Goal: Information Seeking & Learning: Learn about a topic

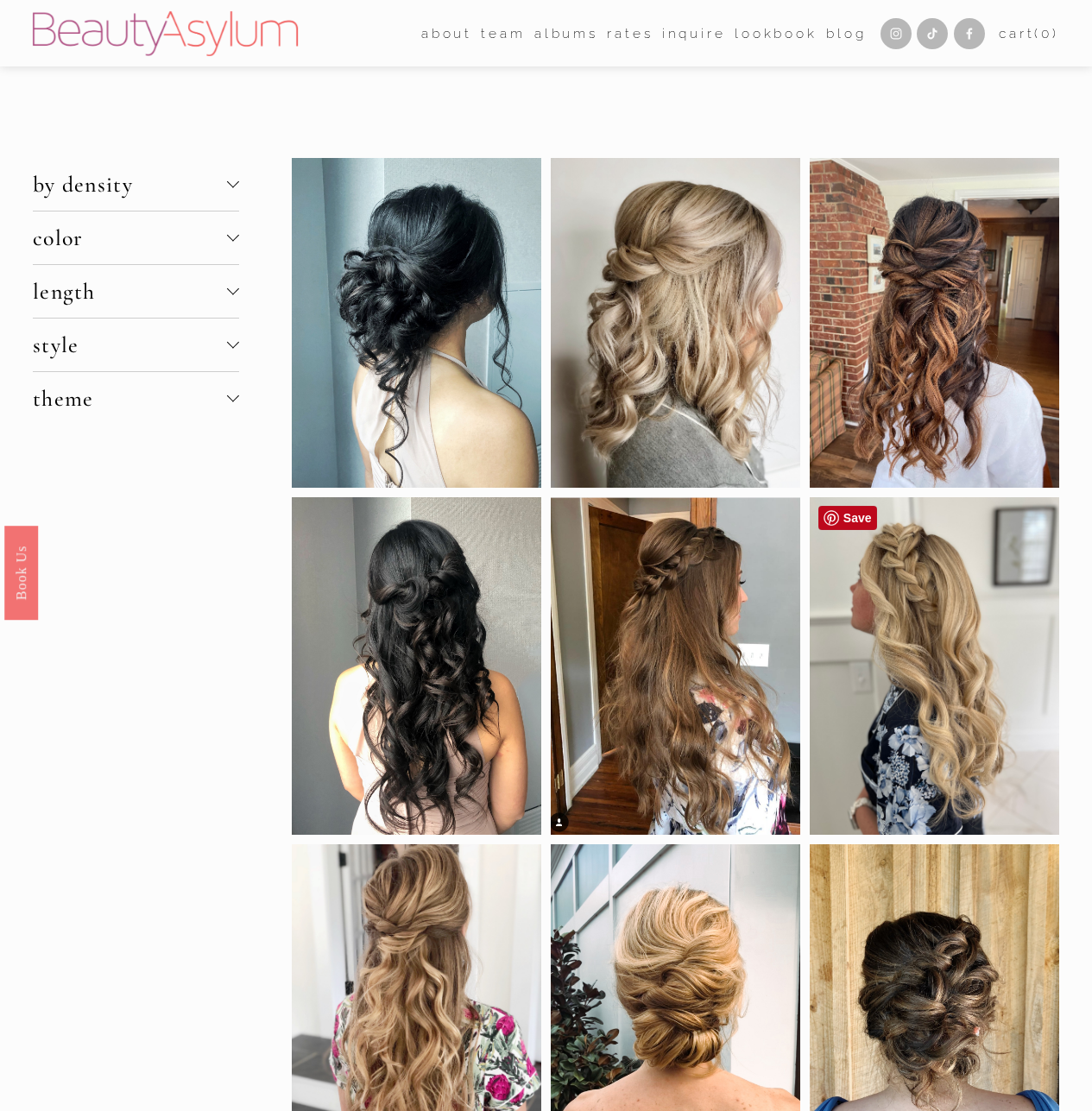
click at [926, 710] on div at bounding box center [935, 667] width 250 height 338
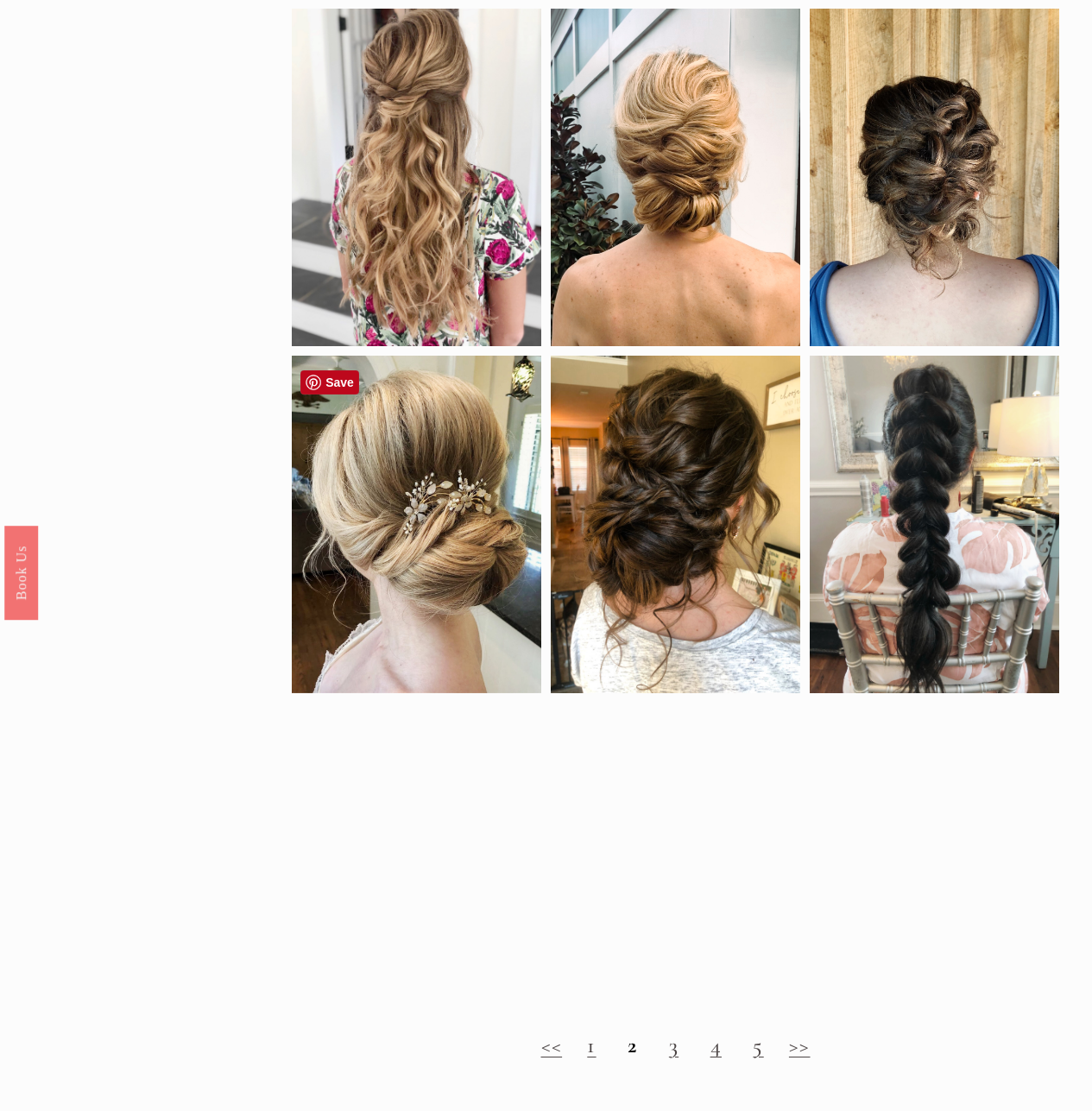
scroll to position [863, 0]
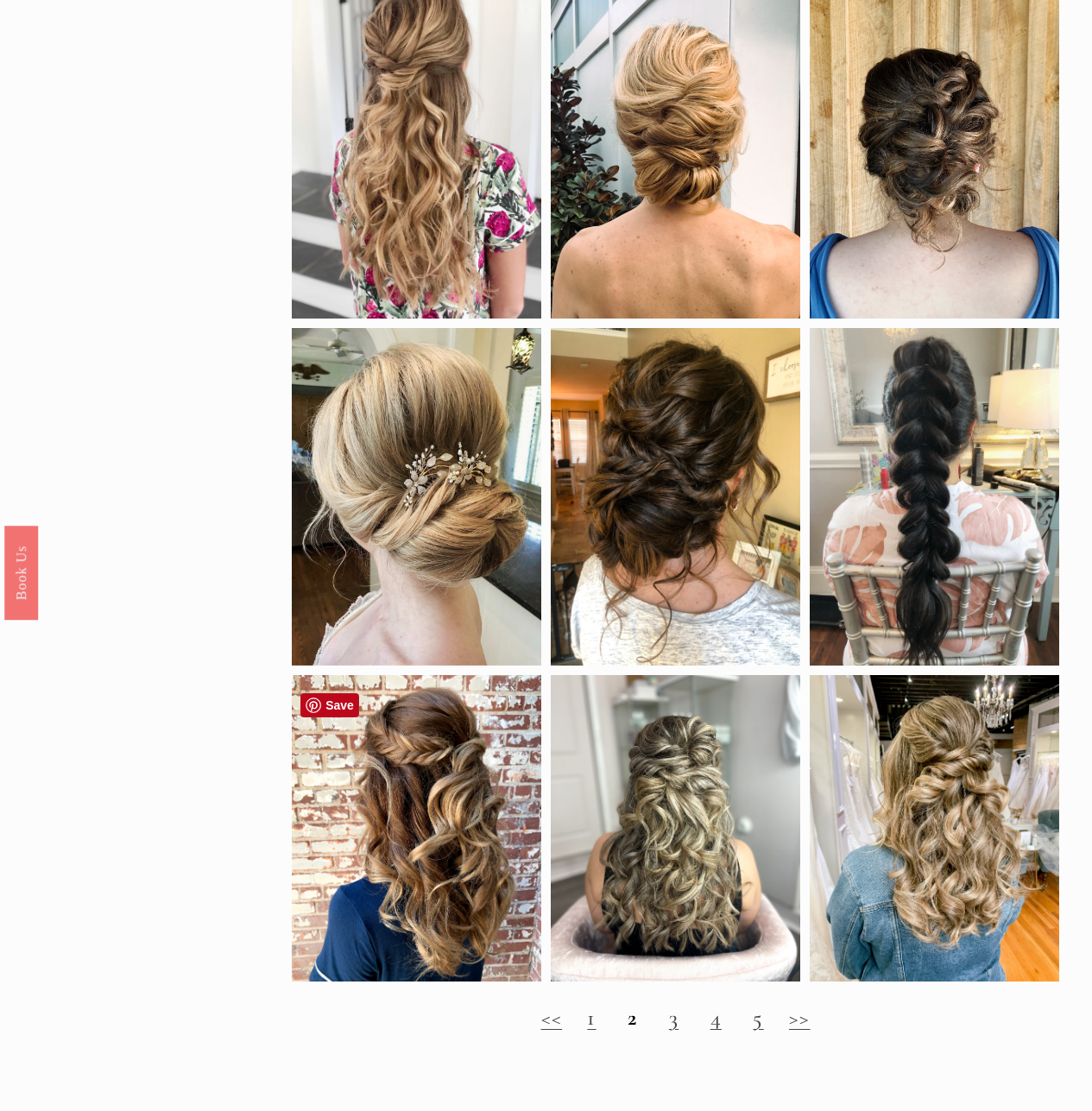
click at [362, 865] on div at bounding box center [417, 828] width 250 height 306
click at [75, 689] on div "by density fine hair thick hair clip-in extensions color black blonde brunette …" at bounding box center [546, 233] width 1092 height 1878
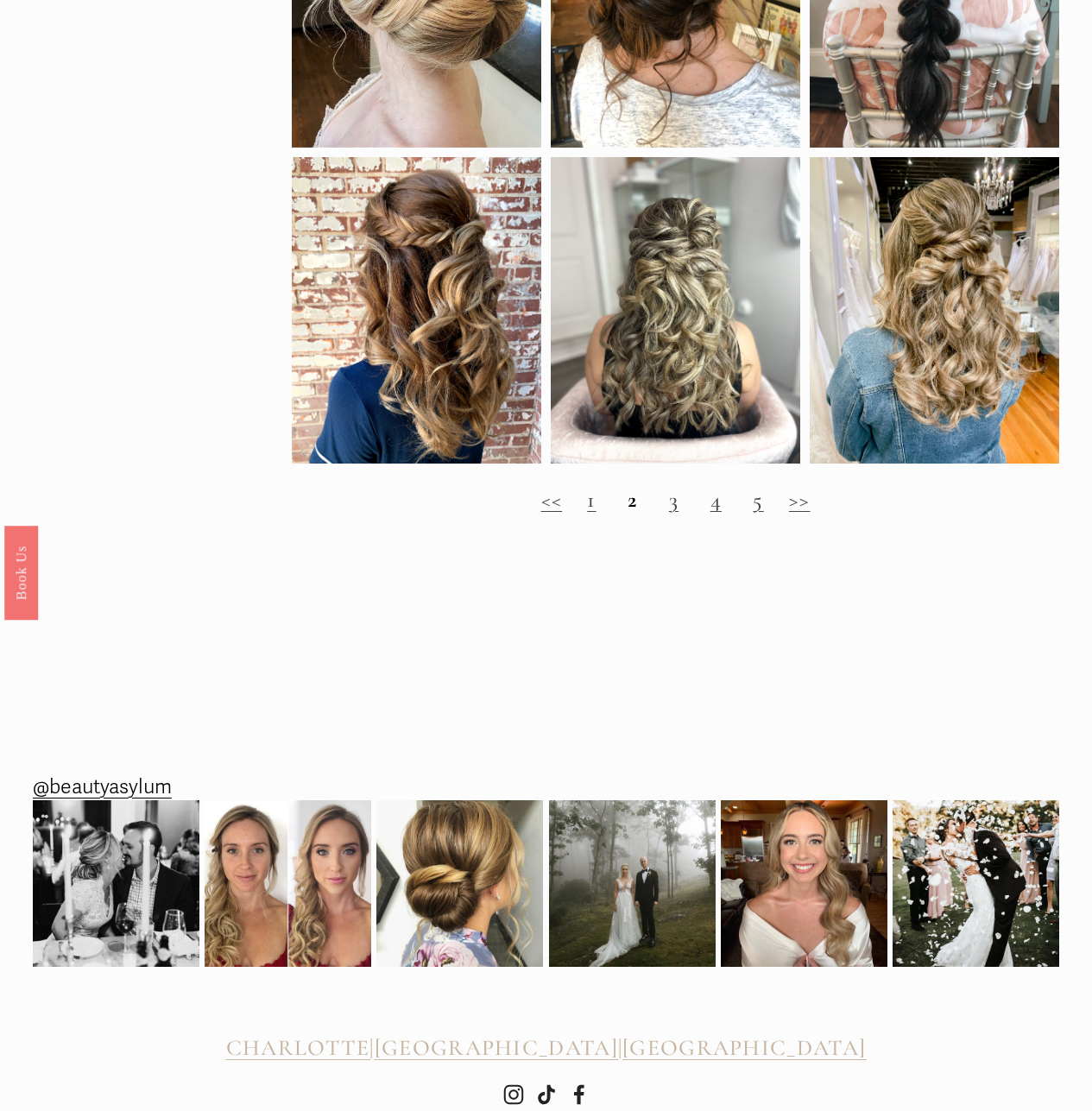
scroll to position [1453, 0]
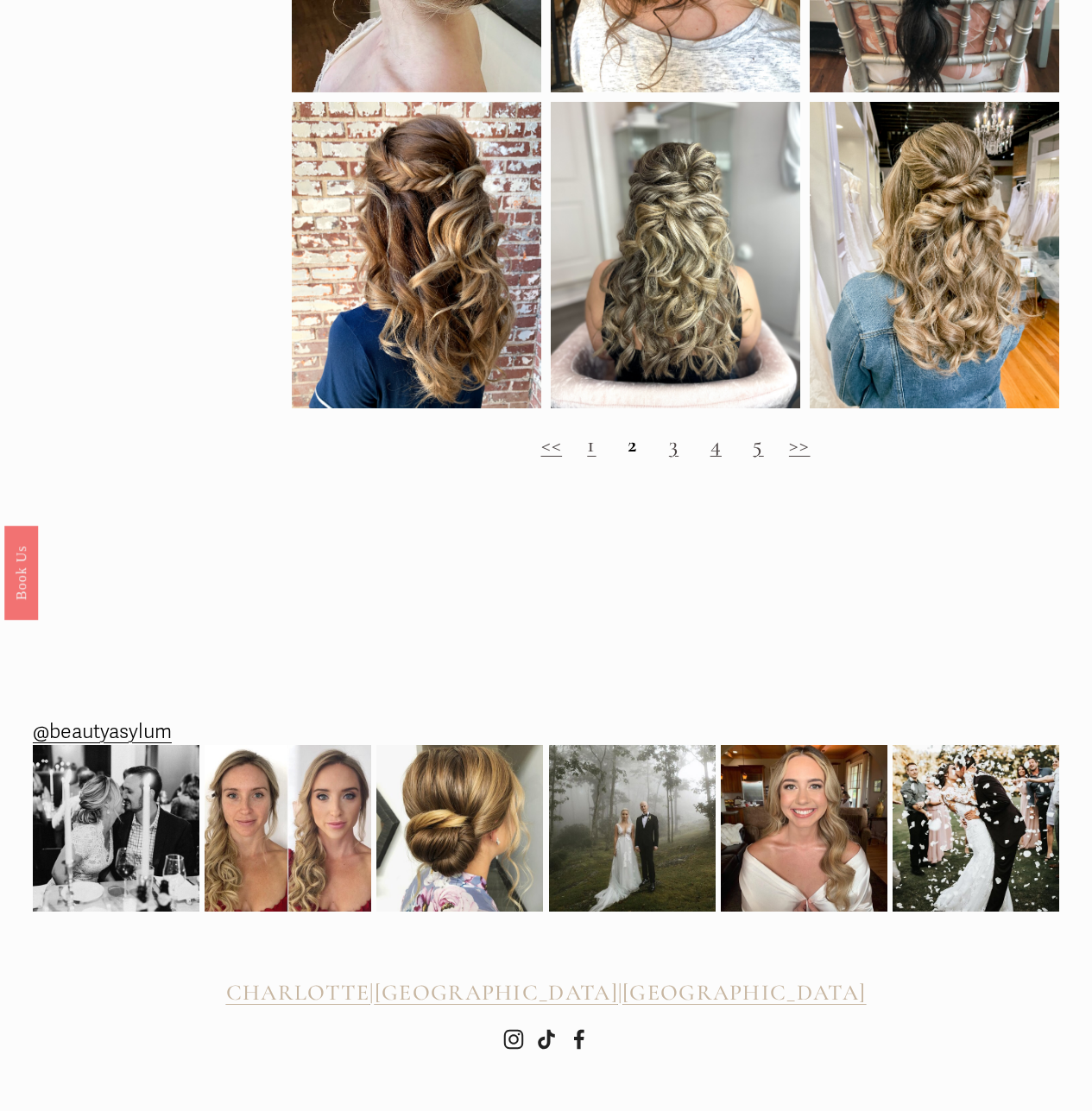
click at [585, 443] on h2 "<< 1 2 3 4 5 >>" at bounding box center [675, 444] width 768 height 26
click at [595, 442] on h2 "<< 1 2 3 4 5 >>" at bounding box center [675, 444] width 768 height 26
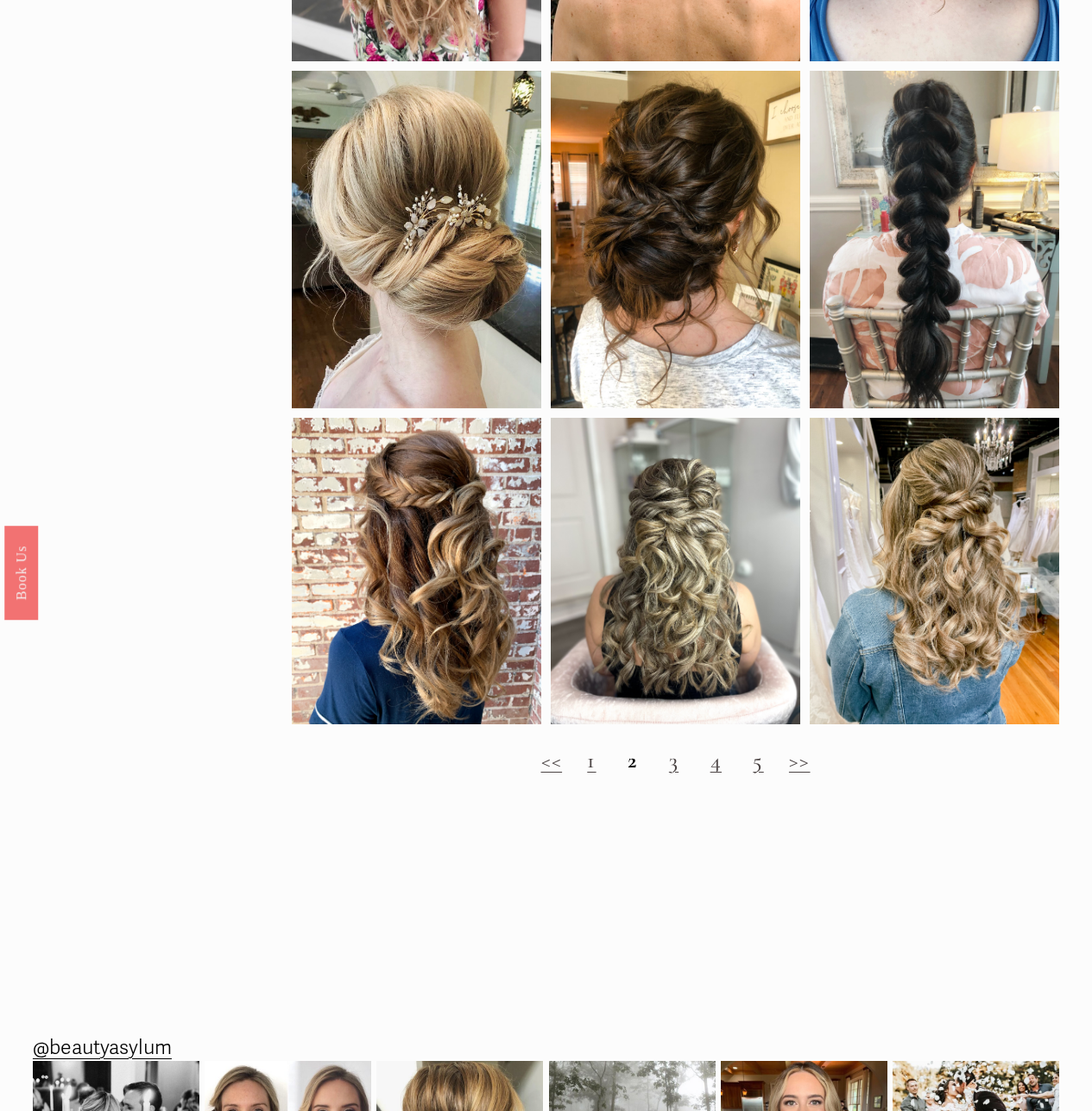
scroll to position [1108, 0]
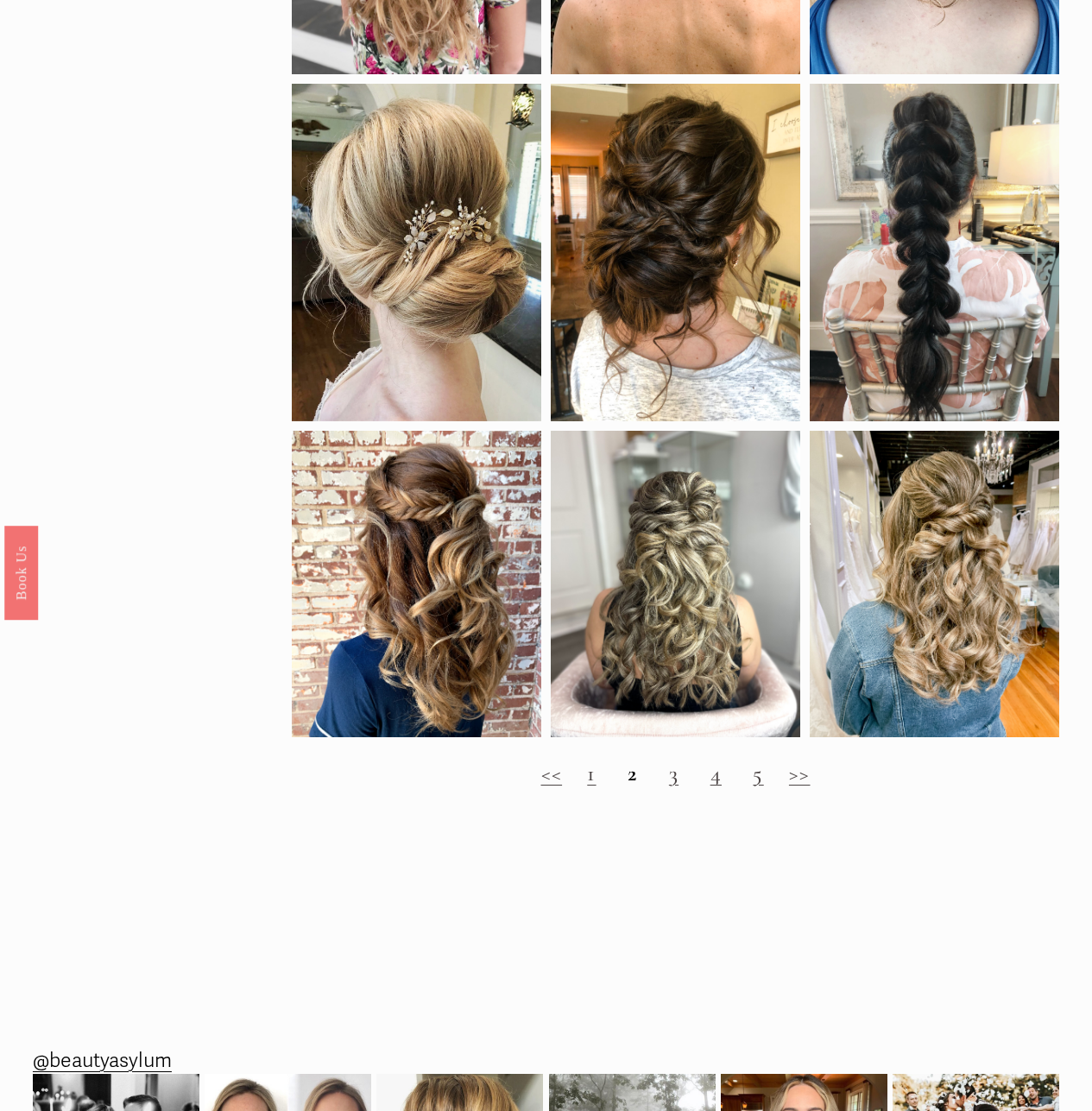
click at [761, 787] on link "5" at bounding box center [758, 773] width 10 height 27
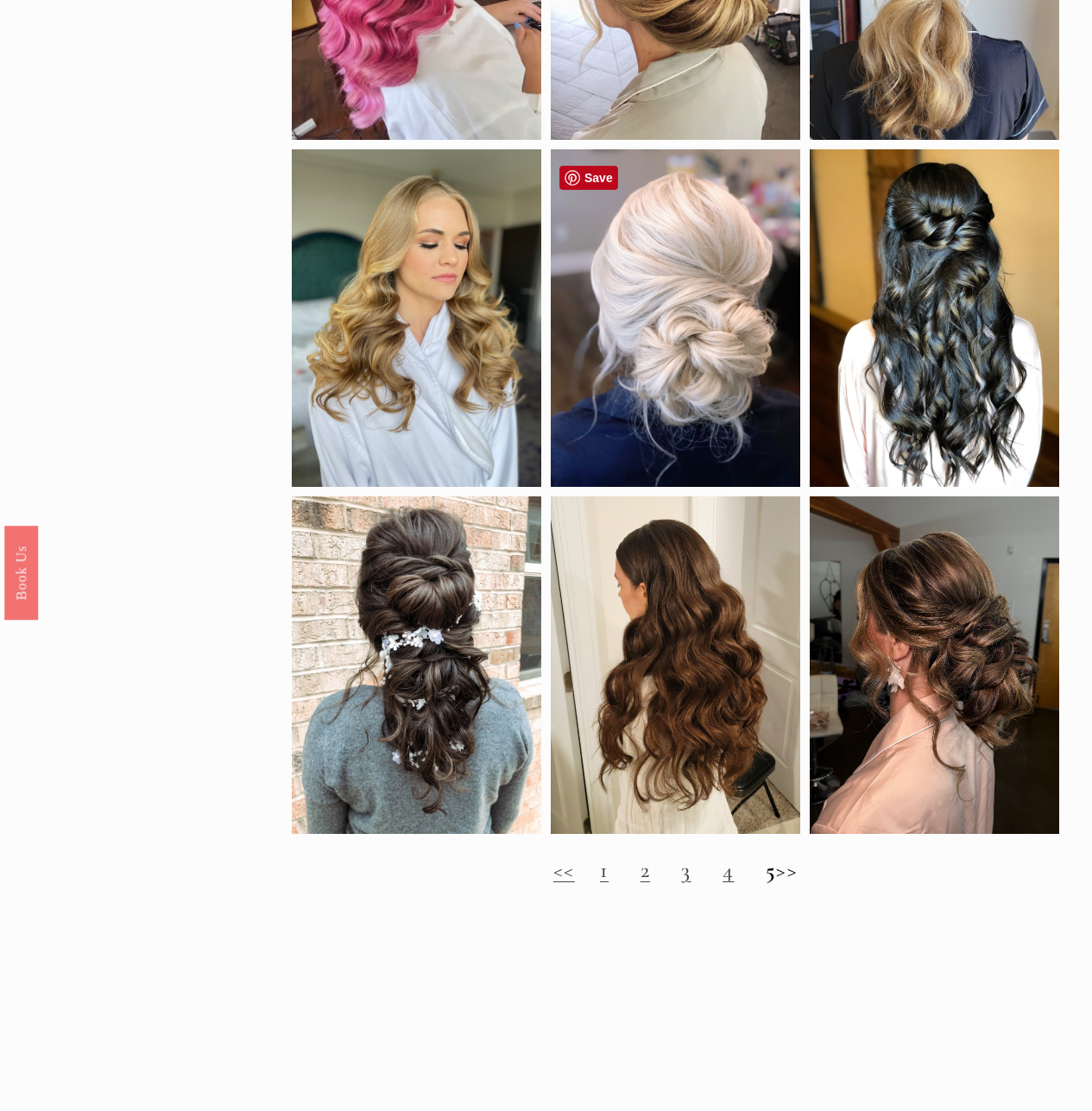
scroll to position [1037, 0]
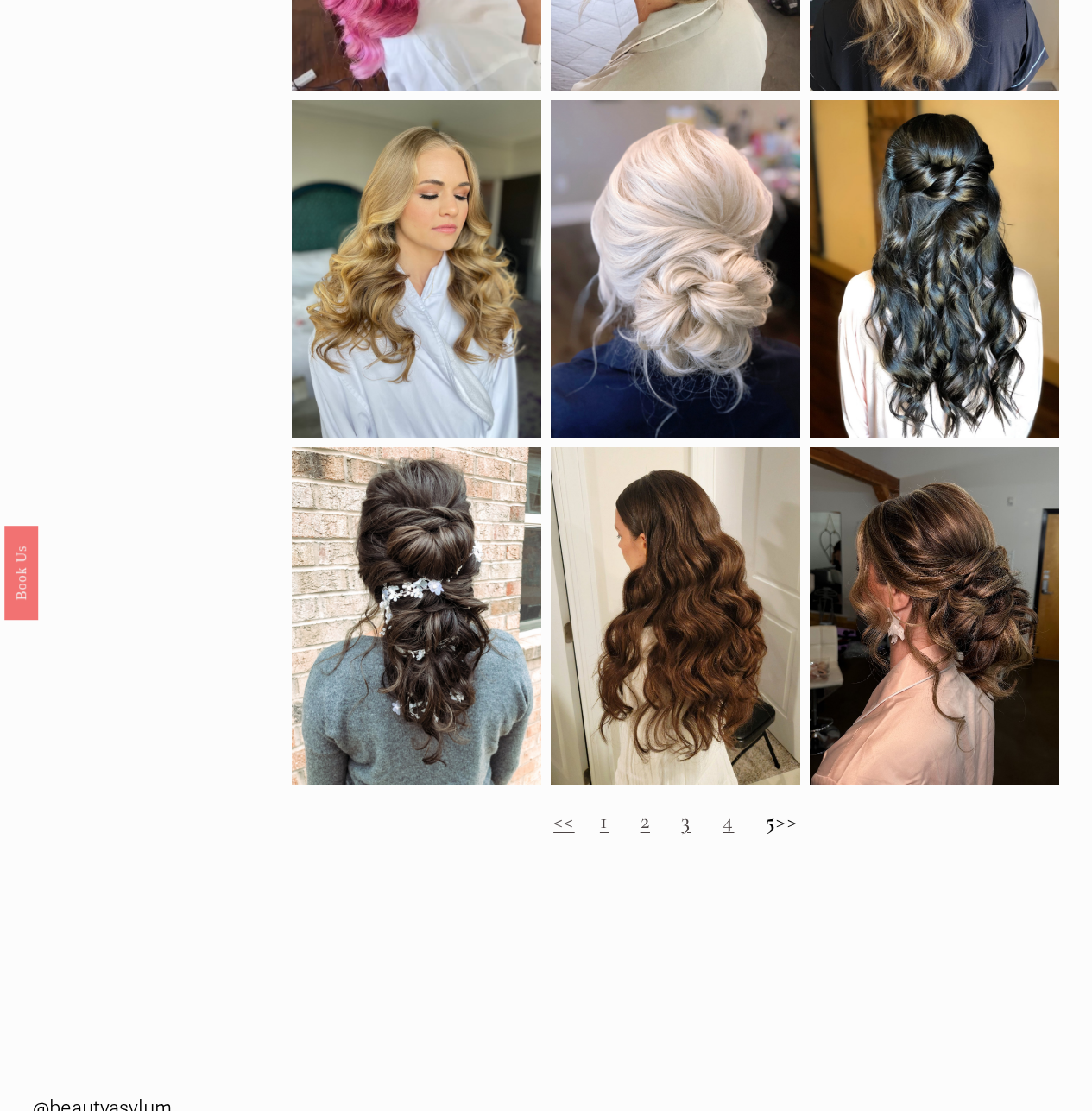
click at [707, 834] on h2 "<< 1 2 3 4 5 >>" at bounding box center [675, 821] width 768 height 26
click at [705, 833] on h2 "<< 1 2 3 4 5 >>" at bounding box center [675, 821] width 768 height 26
click at [681, 834] on link "3" at bounding box center [686, 821] width 10 height 27
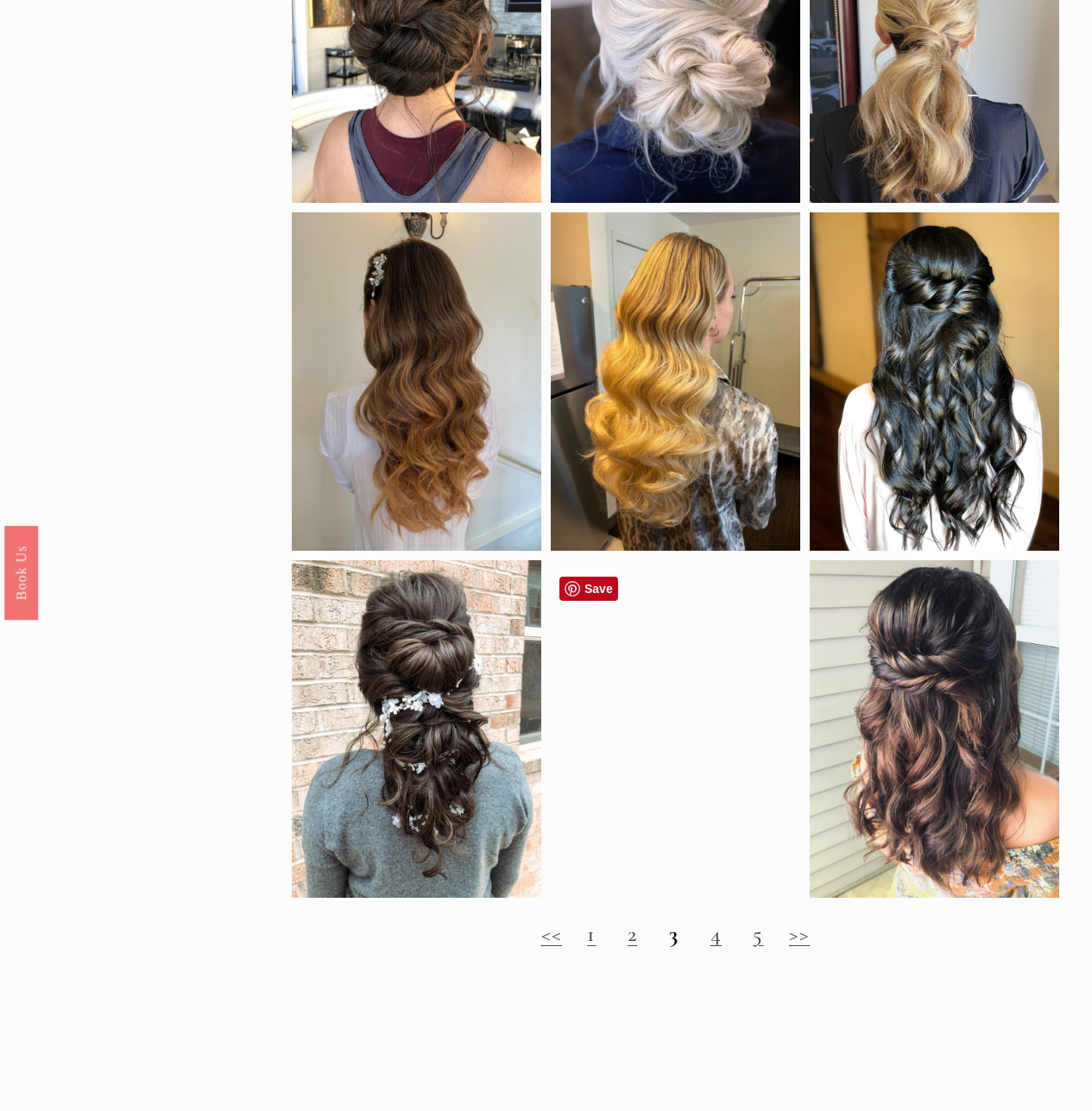
scroll to position [1122, 0]
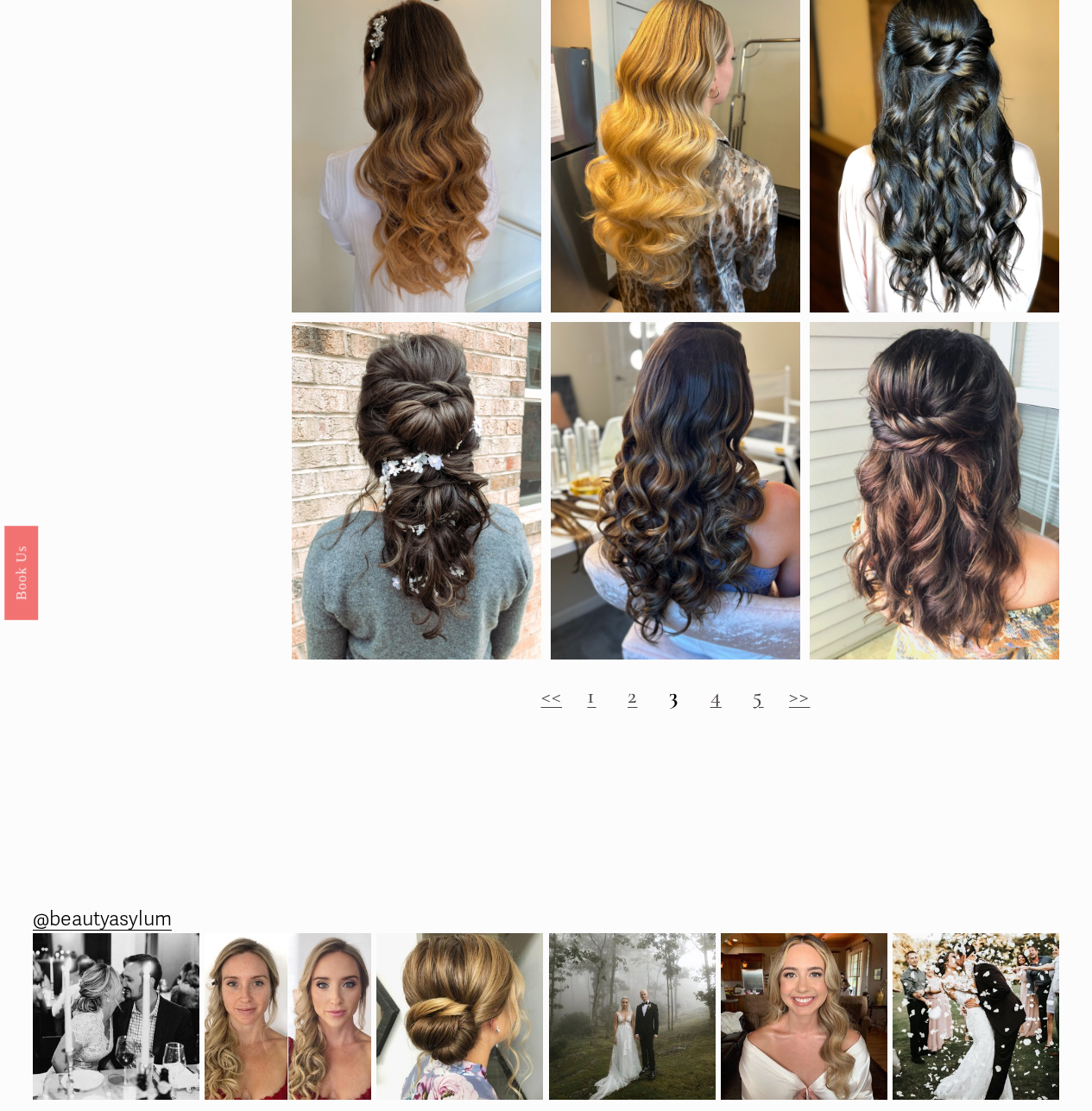
click at [615, 707] on h2 "<< 1 2 3 4 5 >>" at bounding box center [675, 695] width 768 height 26
click at [596, 709] on h2 "<< 1 2 3 4 5 >>" at bounding box center [675, 695] width 768 height 26
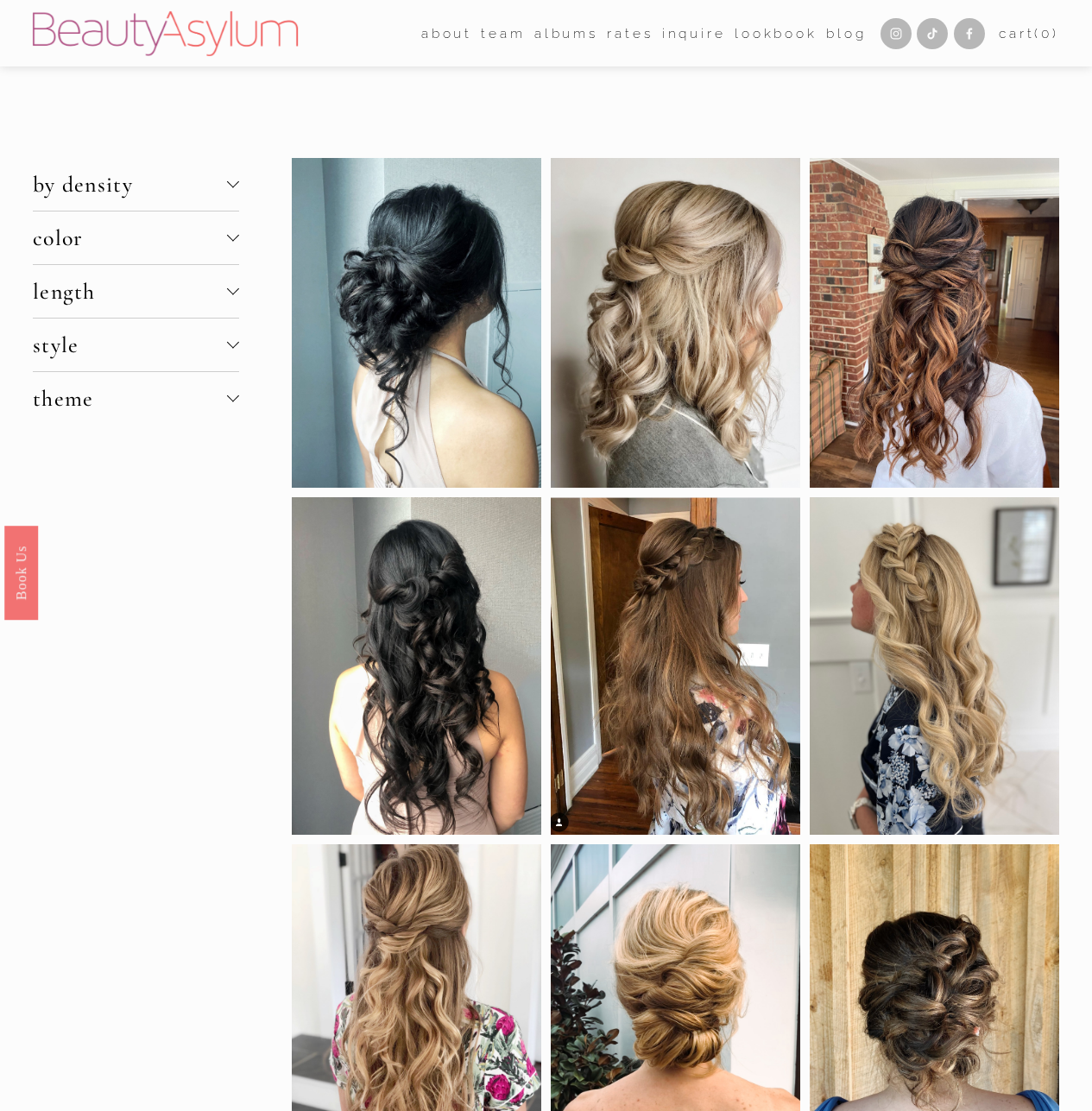
drag, startPoint x: 92, startPoint y: 21, endPoint x: 105, endPoint y: 23, distance: 13.2
